Goal: Browse casually: Explore the website without a specific task or goal

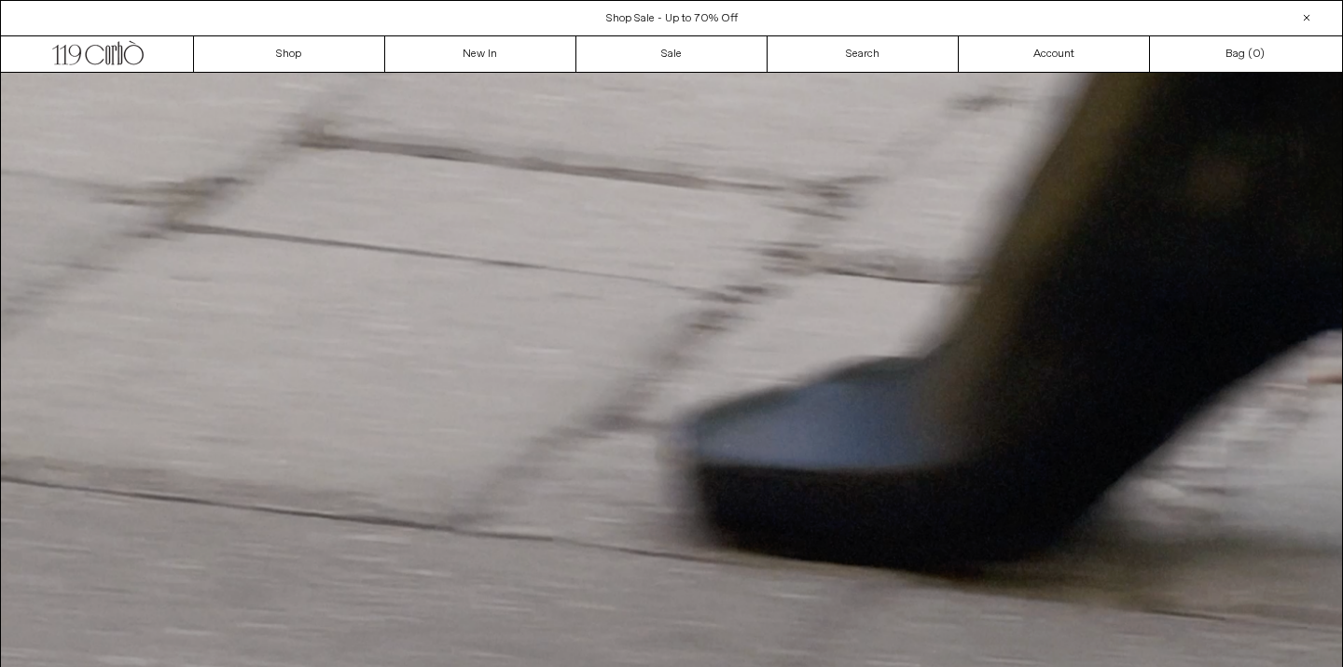
click at [620, 18] on div "Close dialog JOIN OUR MAILING LIST Subscribe to receive 10% off your first purc…" at bounding box center [671, 333] width 1343 height 667
click at [620, 18] on span "Free Shipping within [GEOGRAPHIC_DATA] and [GEOGRAPHIC_DATA]" at bounding box center [672, 18] width 365 height 15
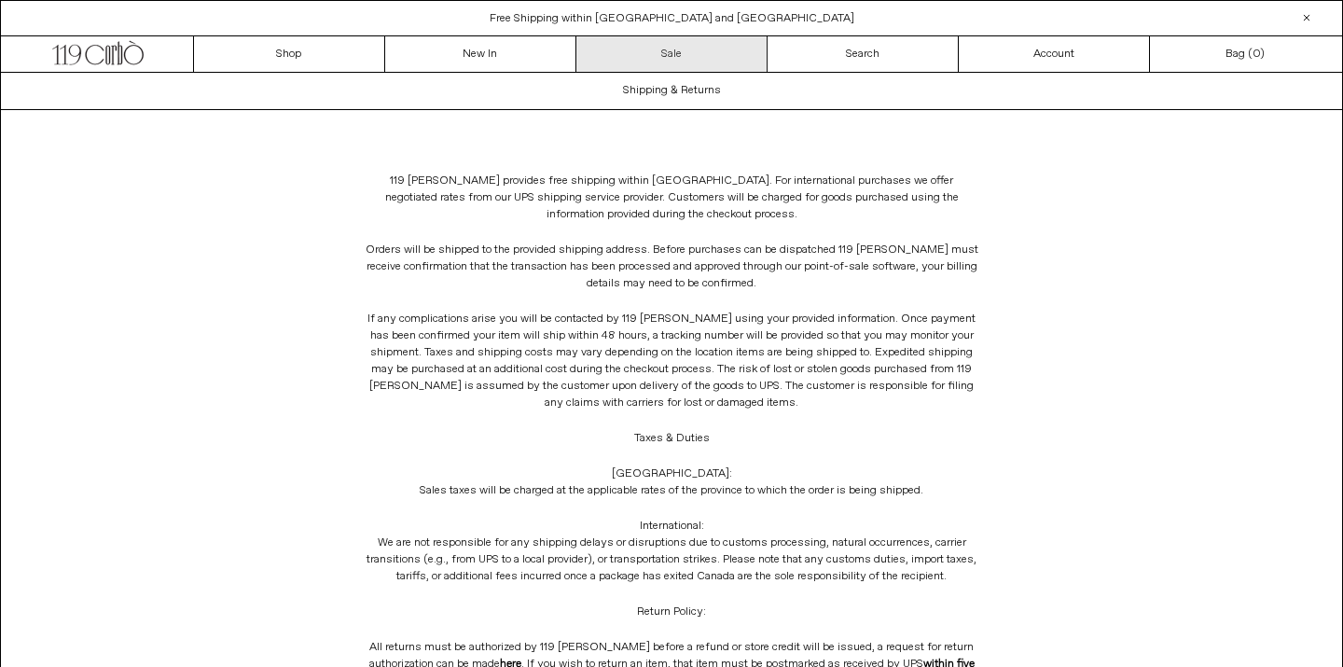
click at [646, 63] on link "Sale" at bounding box center [672, 53] width 191 height 35
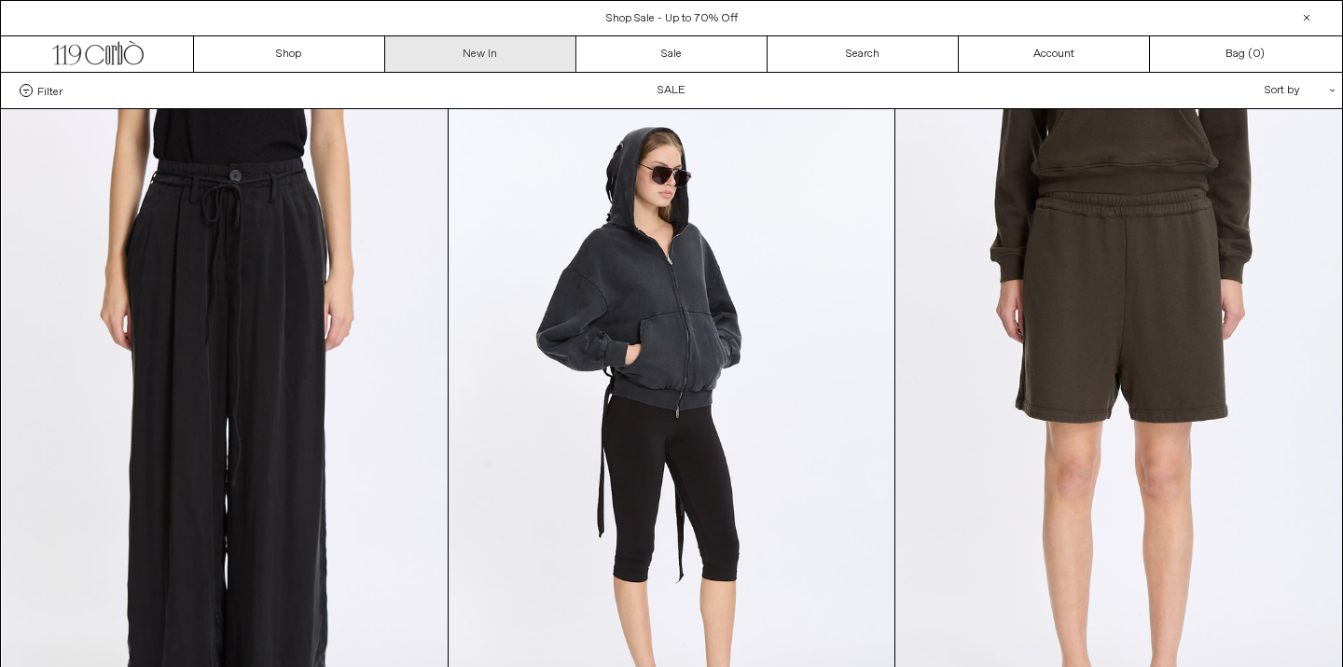
click at [512, 48] on link "New In" at bounding box center [480, 53] width 191 height 35
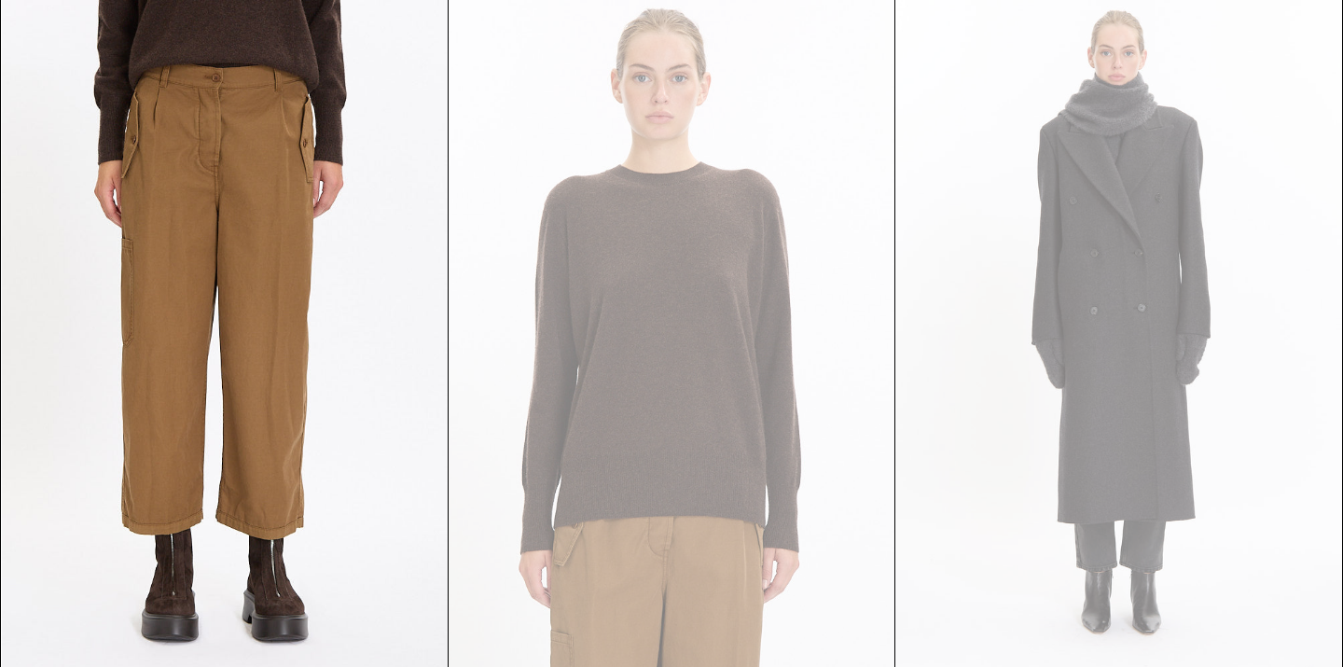
scroll to position [7364, 0]
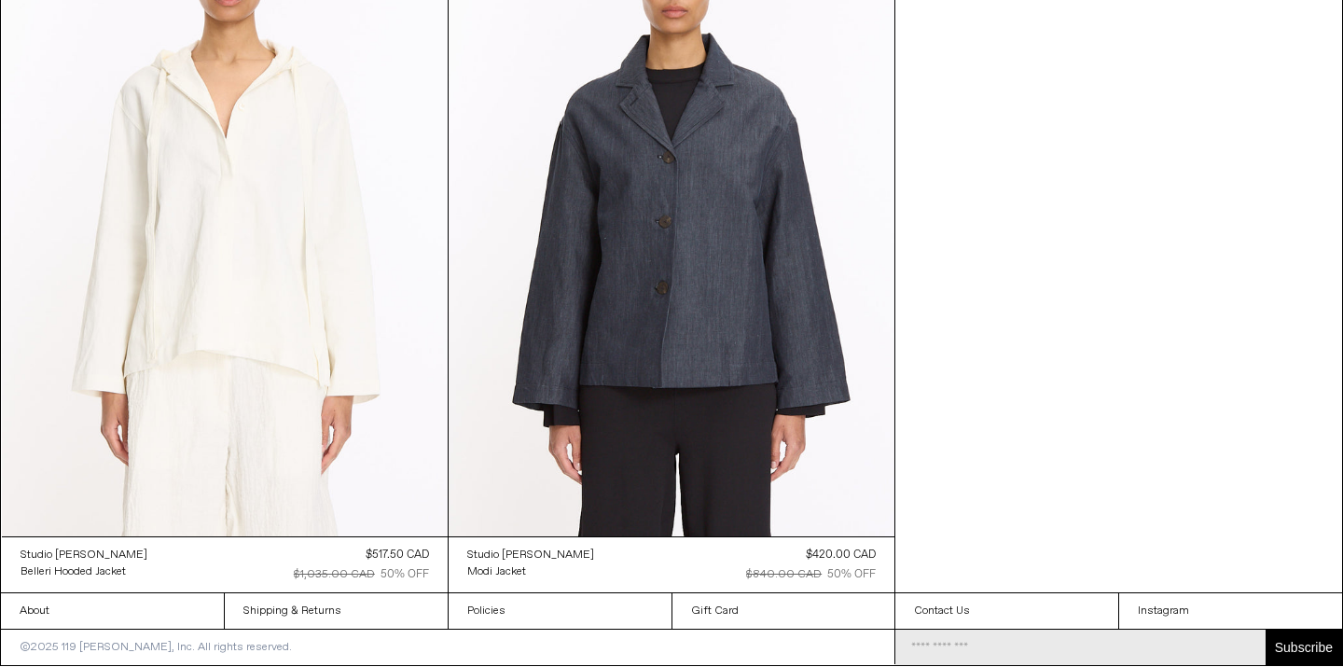
scroll to position [968, 0]
